Goal: Information Seeking & Learning: Learn about a topic

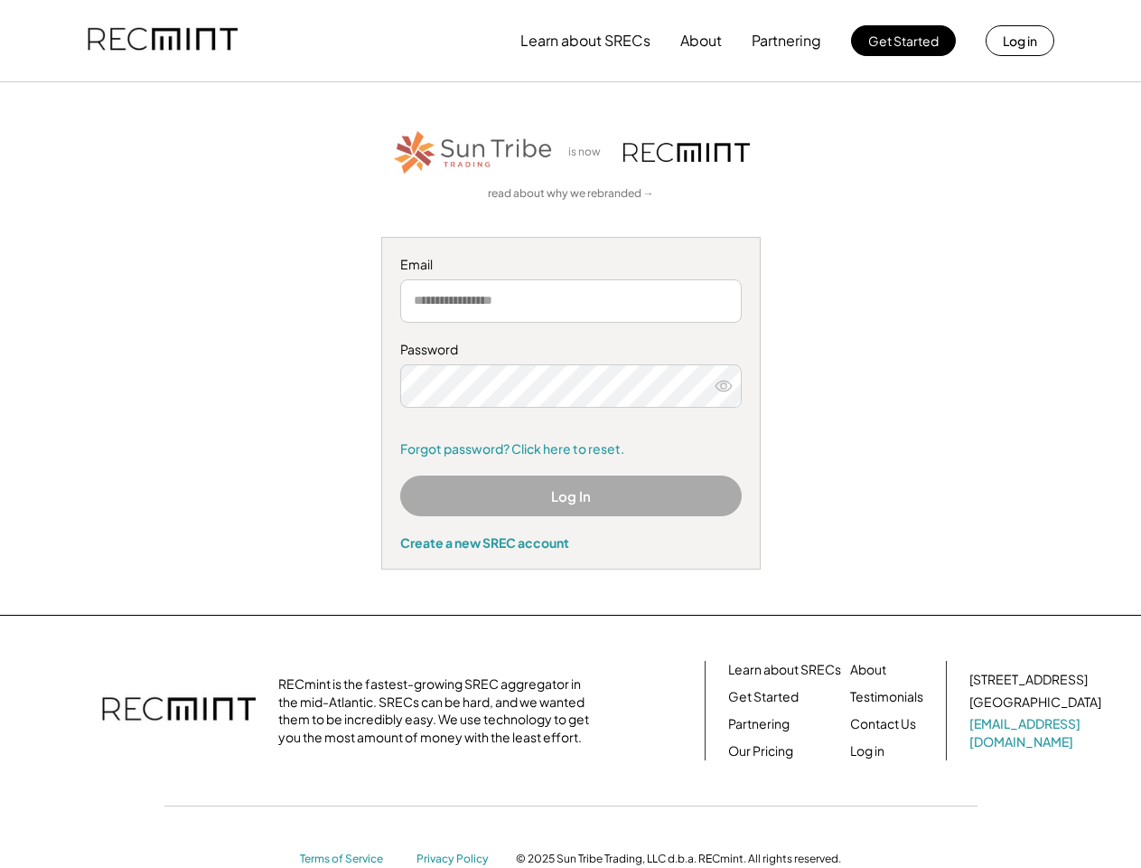
click at [570, 434] on div "Password Remember me Forgot password? Click here to reset." at bounding box center [571, 399] width 342 height 117
click at [570, 41] on button "Learn about SRECs" at bounding box center [586, 41] width 130 height 36
click at [571, 41] on button "Learn about SRECs" at bounding box center [586, 41] width 130 height 36
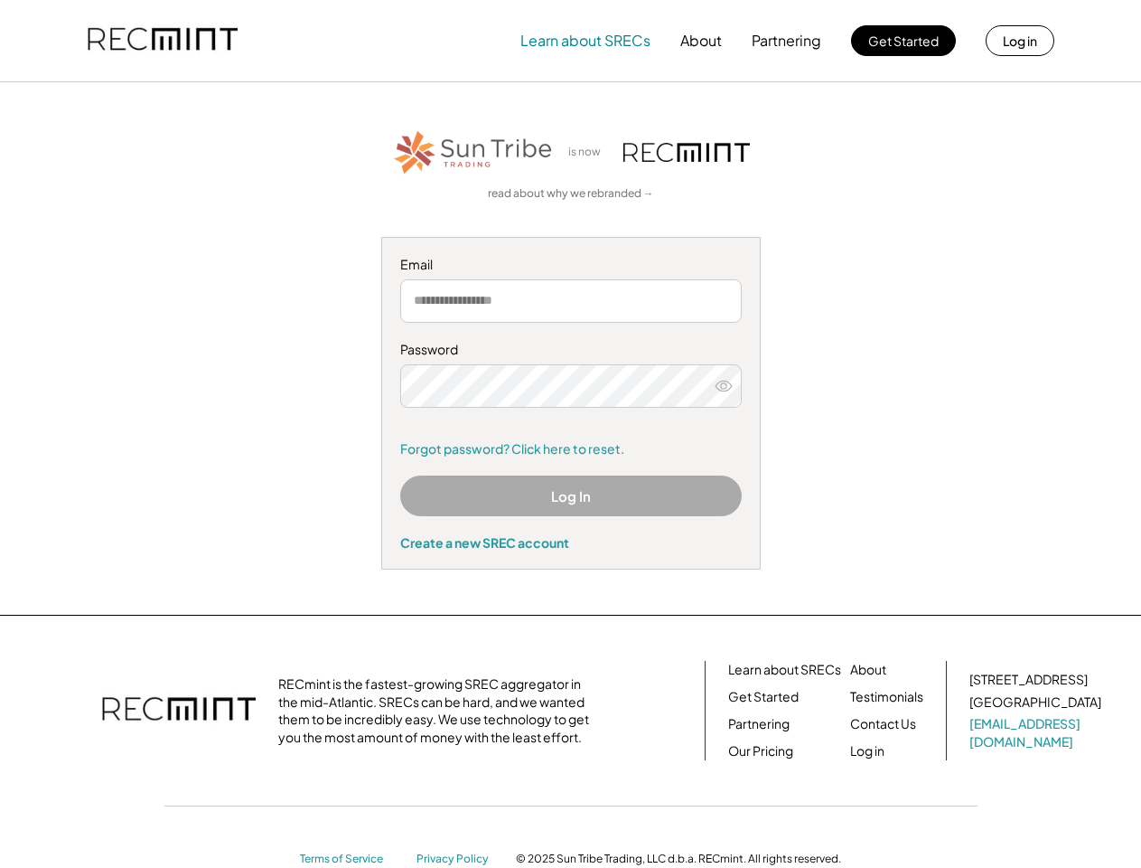
click at [163, 41] on img at bounding box center [163, 40] width 150 height 61
click at [787, 41] on button "Partnering" at bounding box center [787, 41] width 70 height 36
click at [586, 41] on button "Learn about SRECs" at bounding box center [586, 41] width 130 height 36
click at [701, 41] on button "About" at bounding box center [701, 41] width 42 height 36
